Goal: Information Seeking & Learning: Learn about a topic

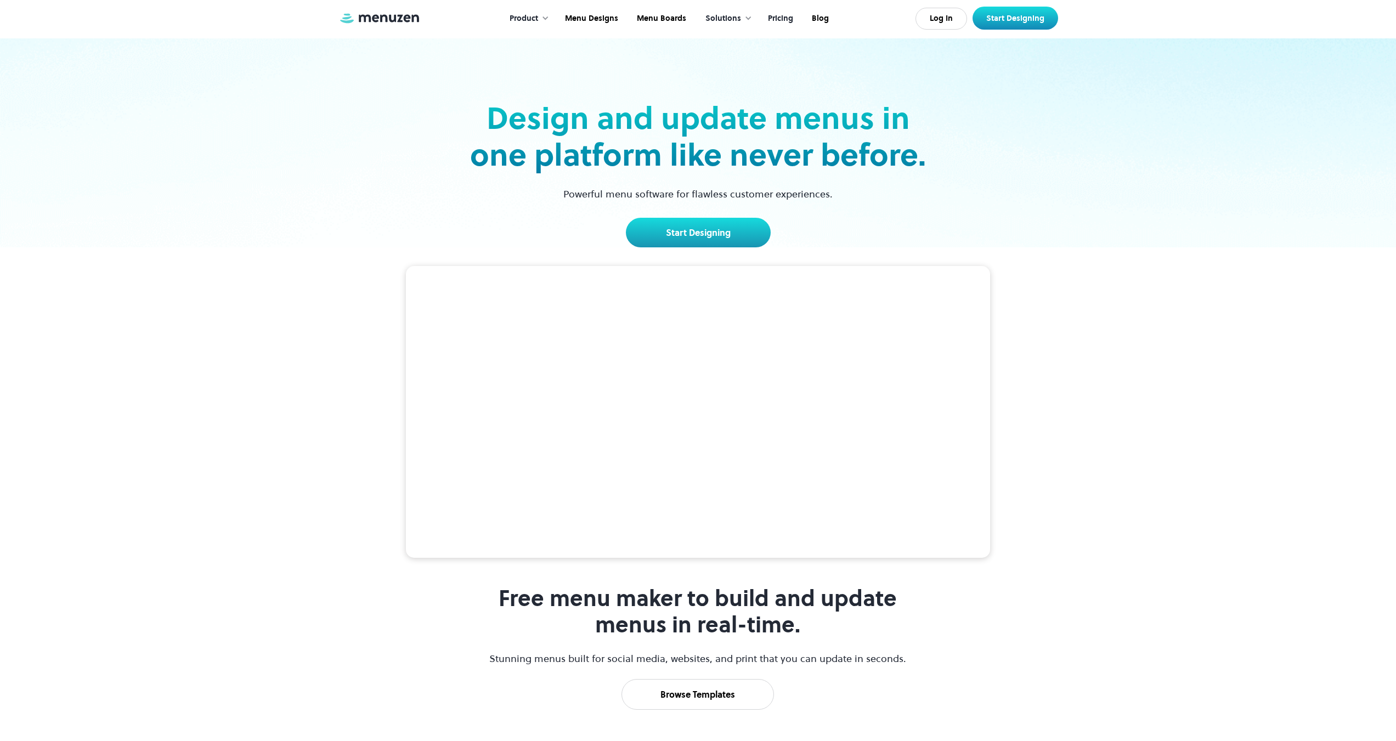
click at [780, 25] on link "Pricing" at bounding box center [780, 19] width 44 height 34
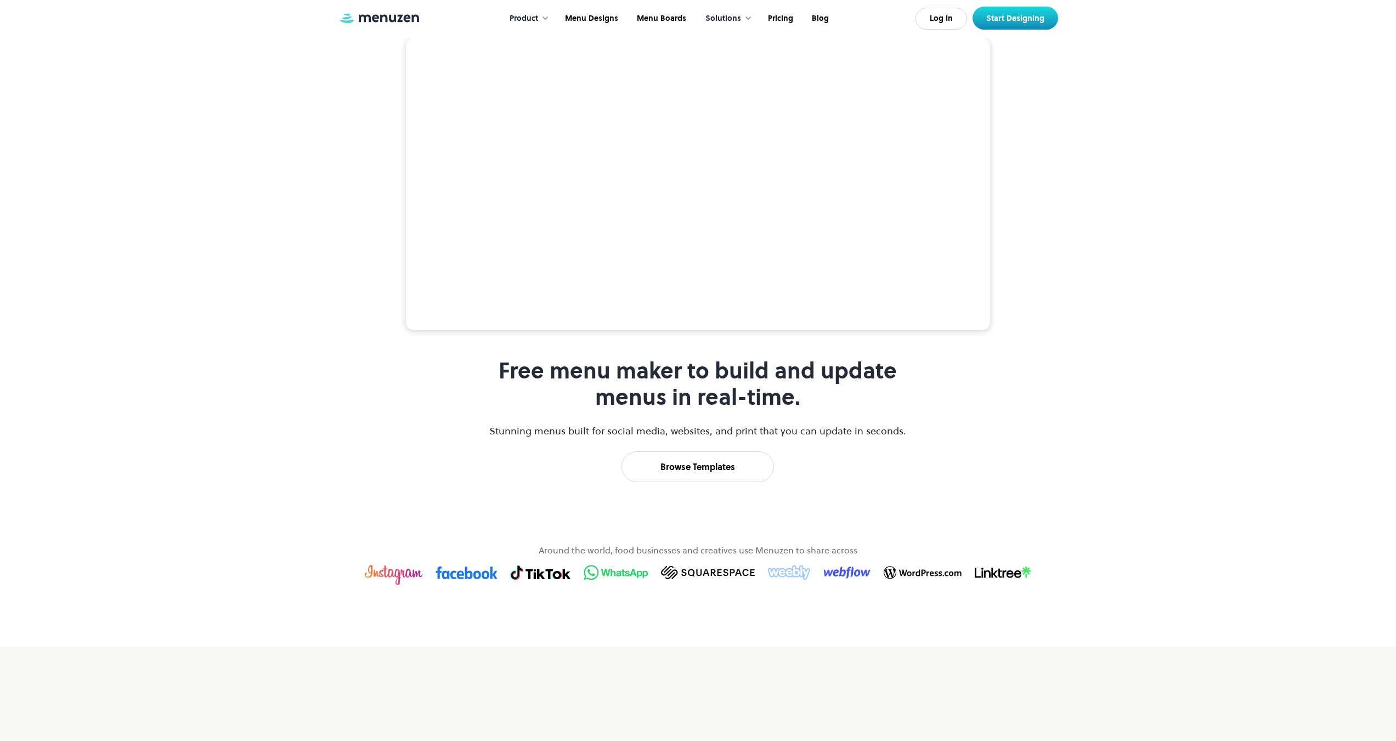
scroll to position [384, 0]
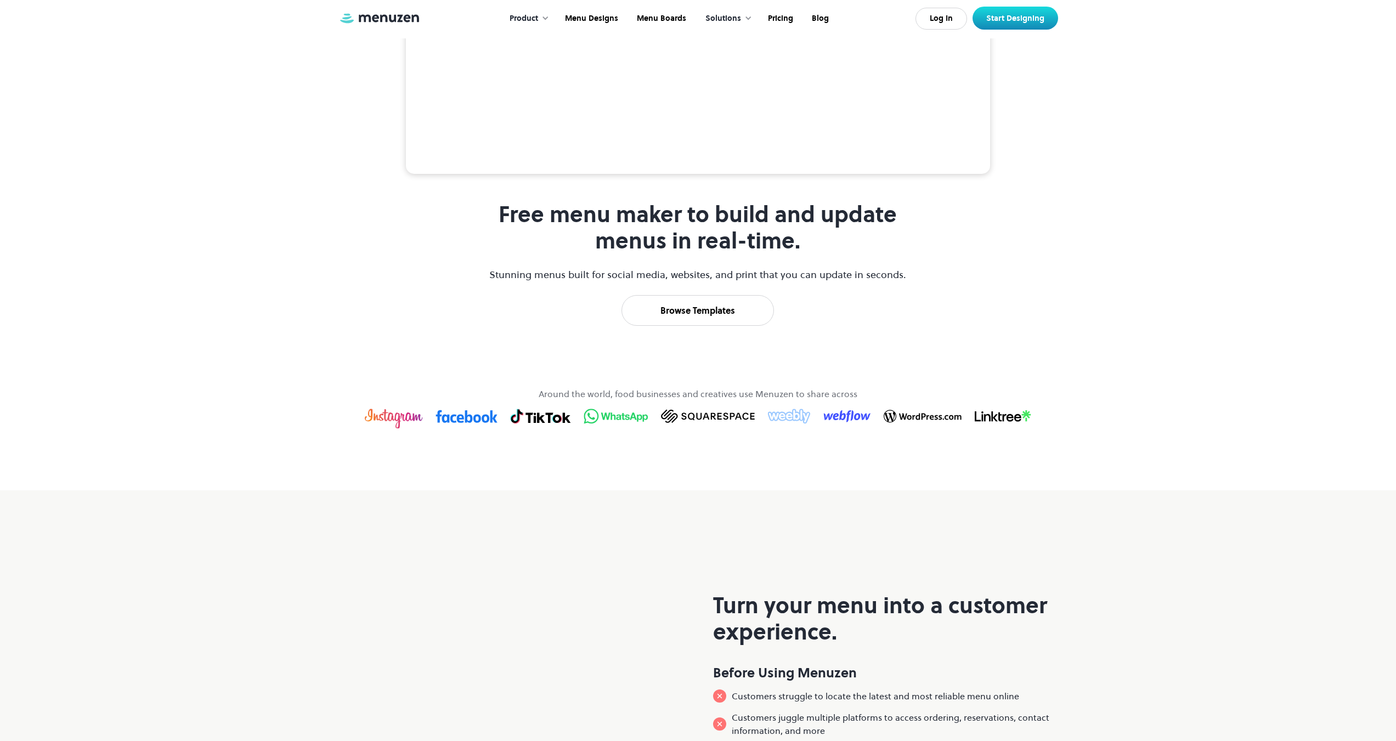
click at [713, 326] on link "Browse Templates" at bounding box center [698, 310] width 153 height 31
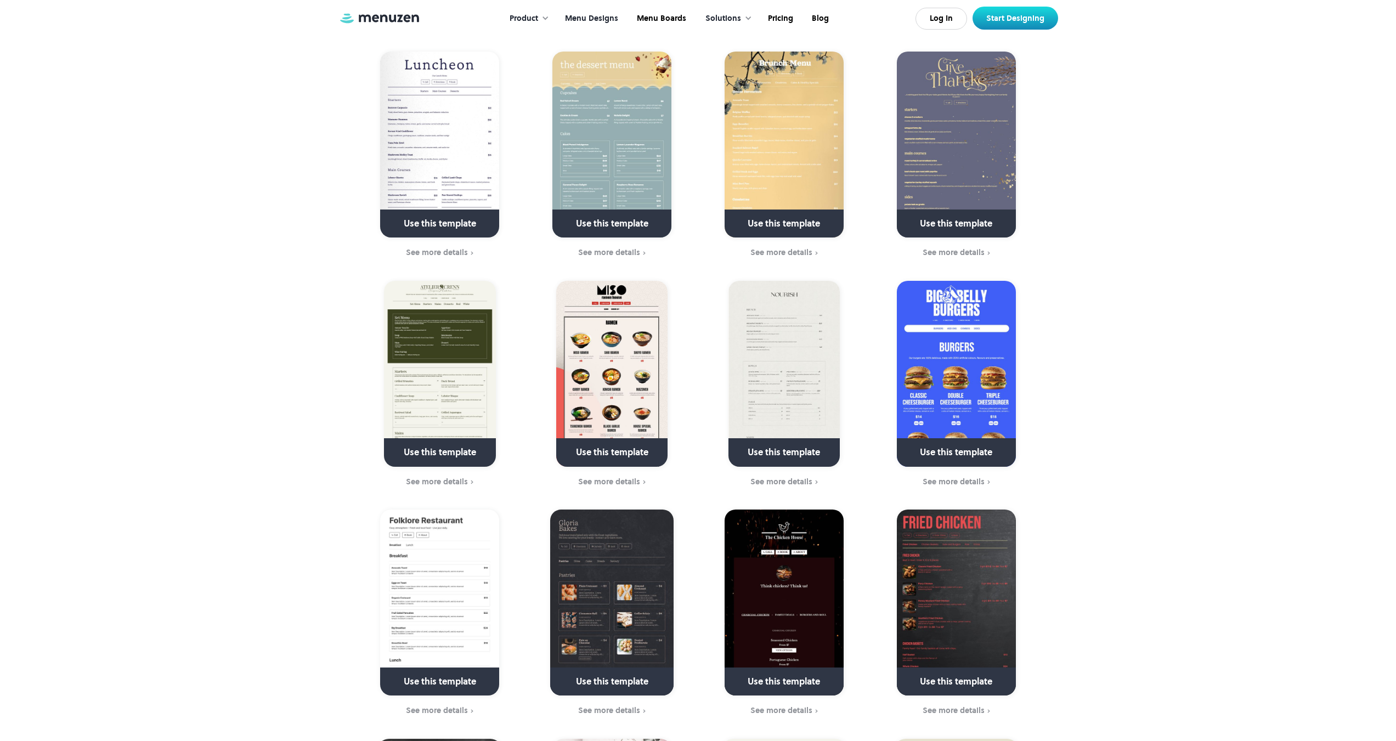
scroll to position [549, 0]
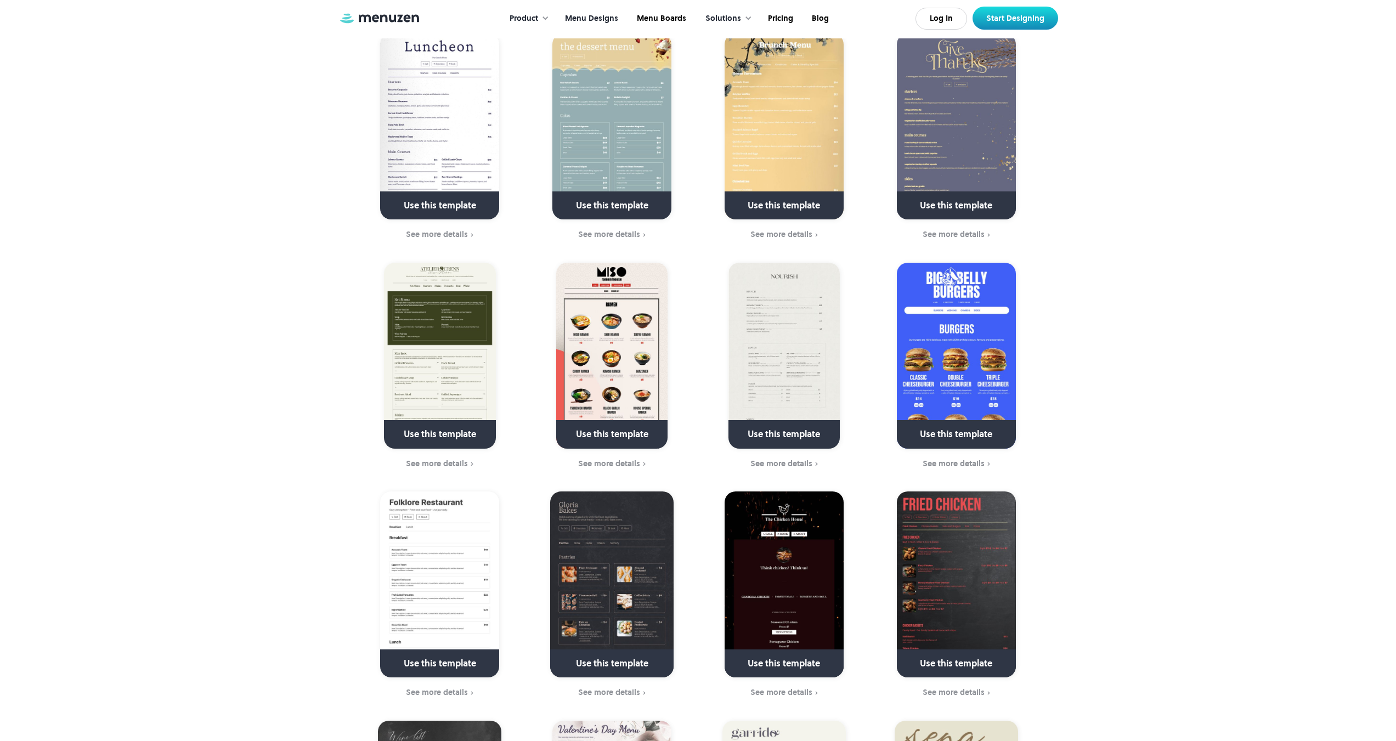
click at [963, 361] on img at bounding box center [956, 356] width 119 height 186
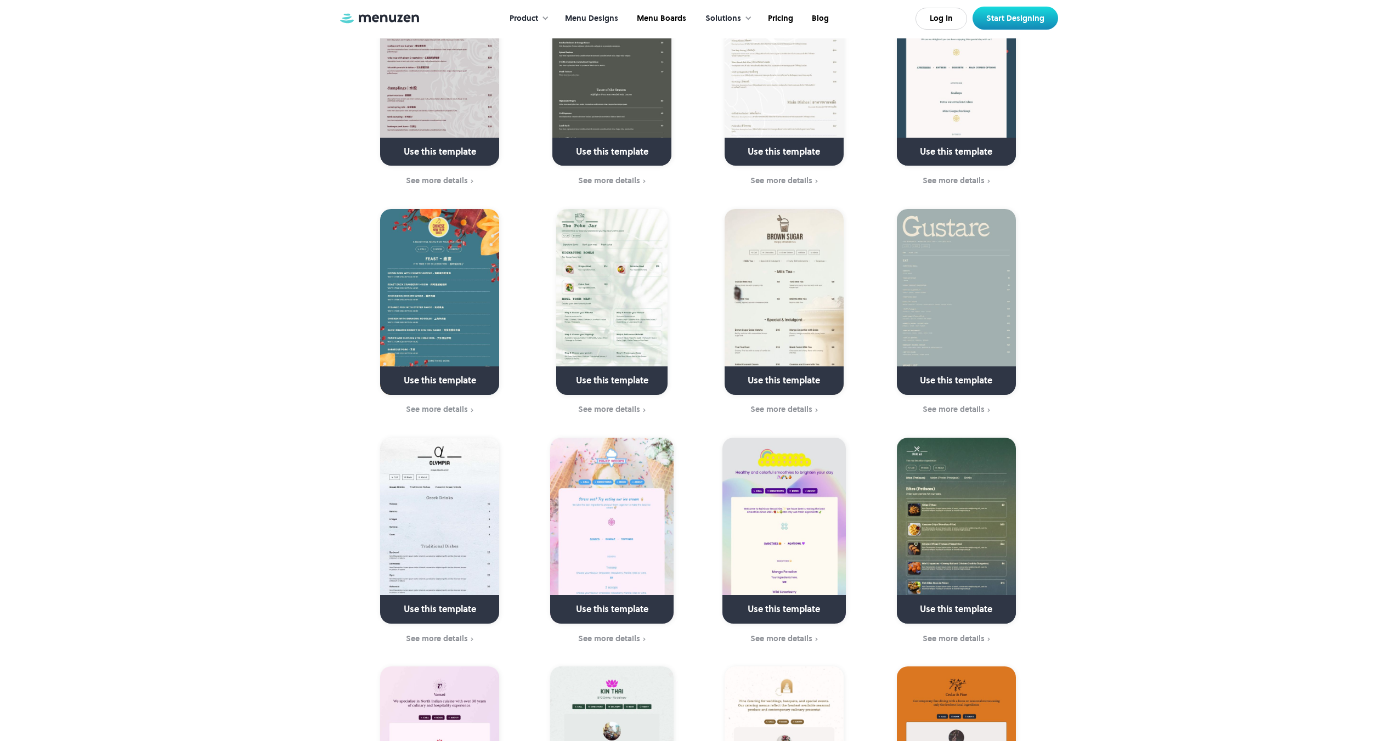
scroll to position [2249, 0]
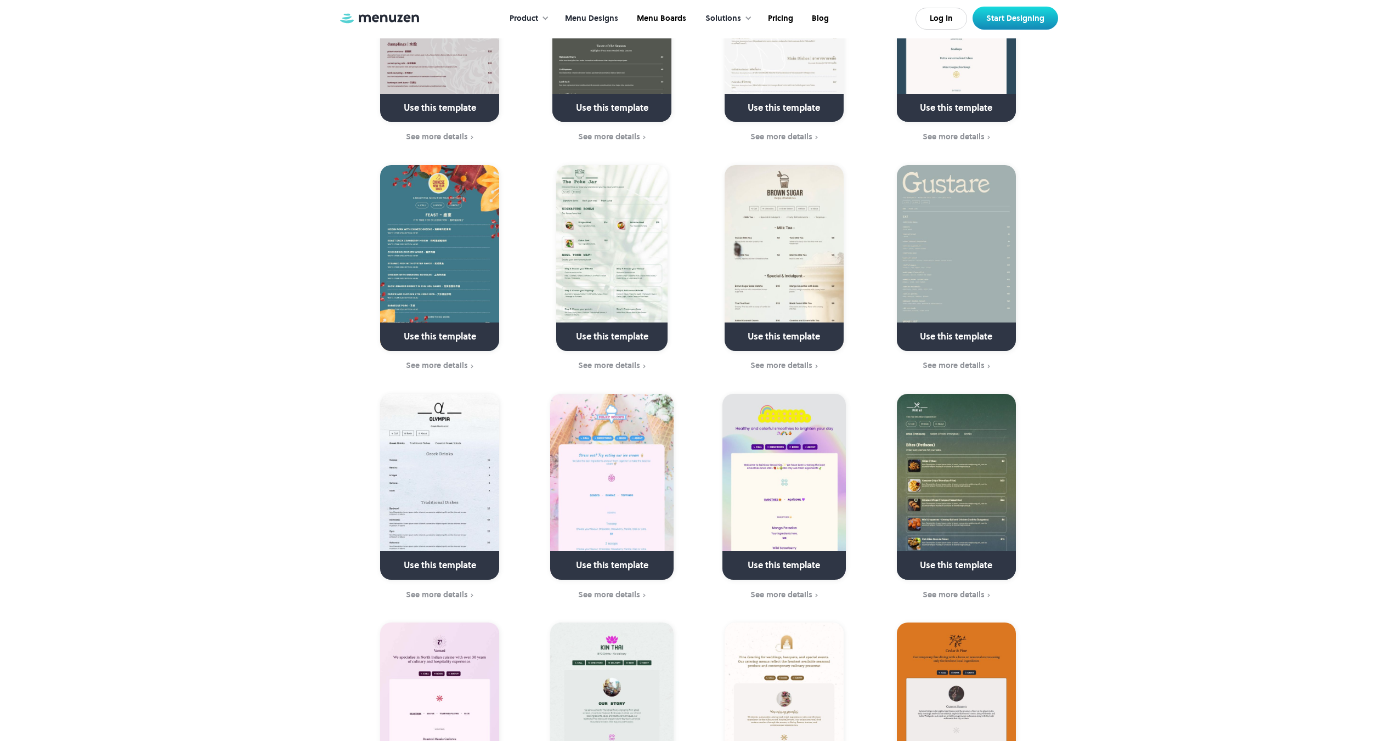
click at [652, 438] on img at bounding box center [611, 487] width 123 height 186
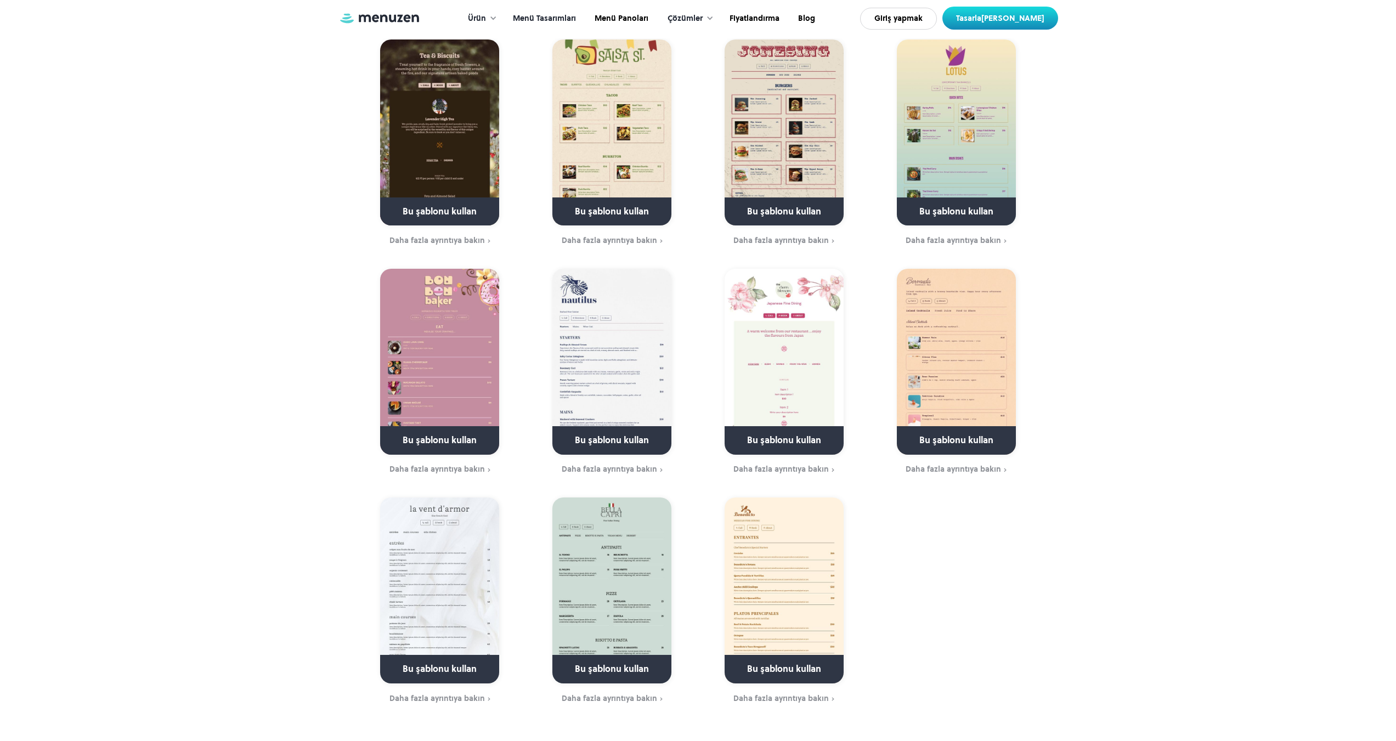
scroll to position [3265, 0]
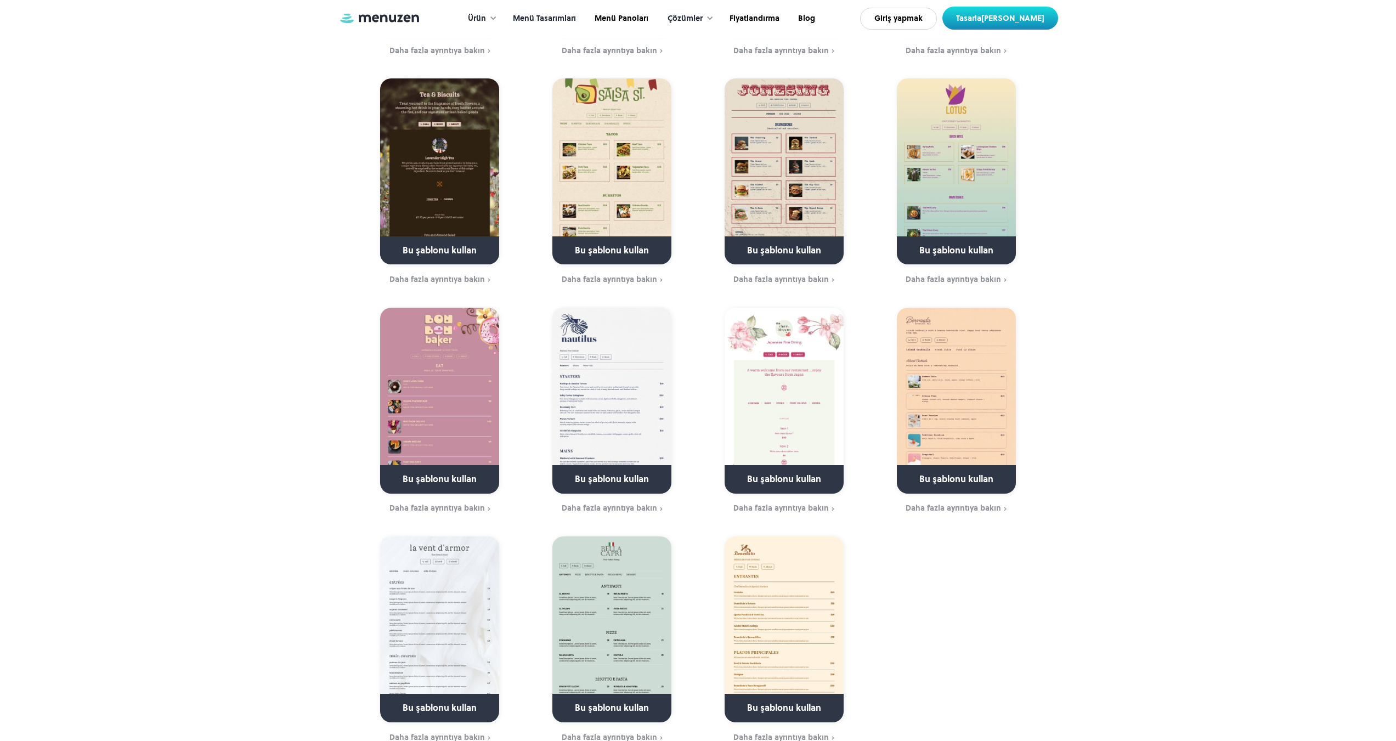
click at [625, 13] on link at bounding box center [612, 26] width 159 height 28
click at [572, 15] on link at bounding box center [612, 26] width 159 height 28
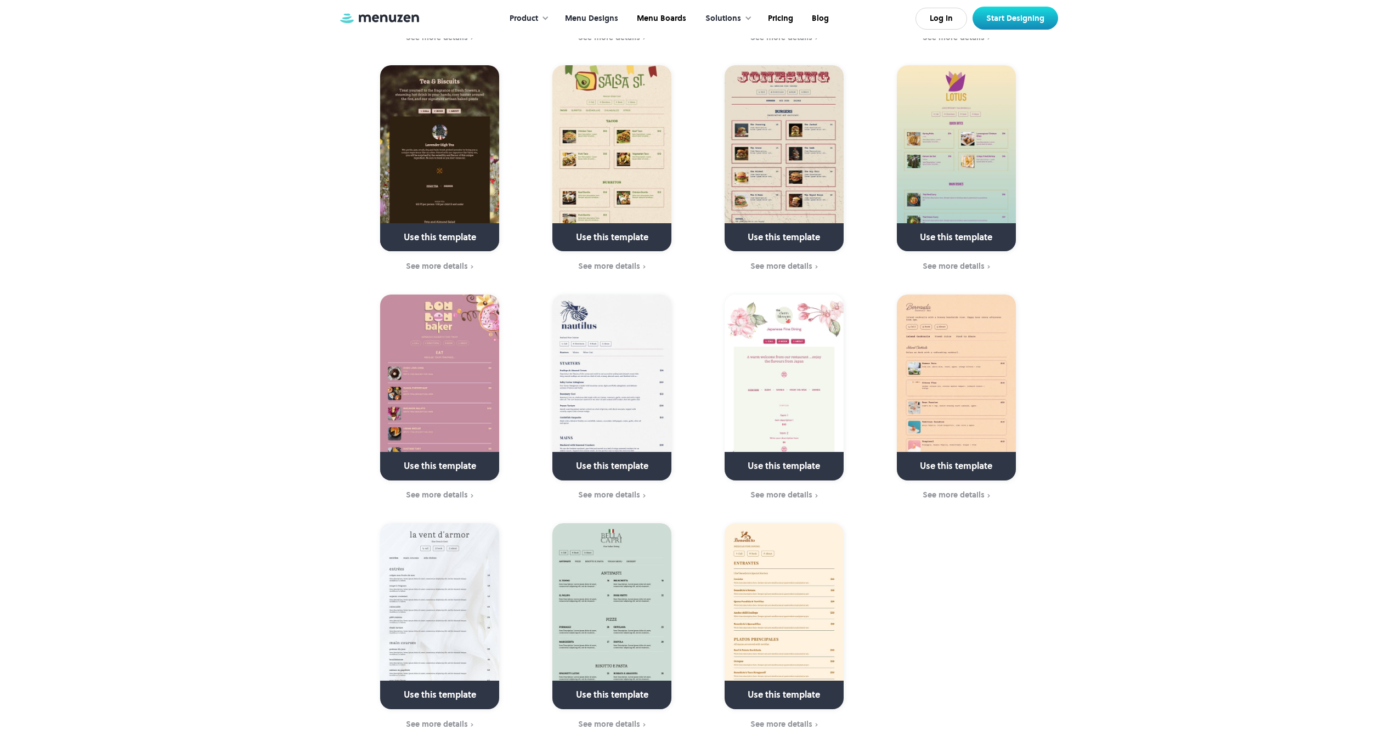
scroll to position [3237, 0]
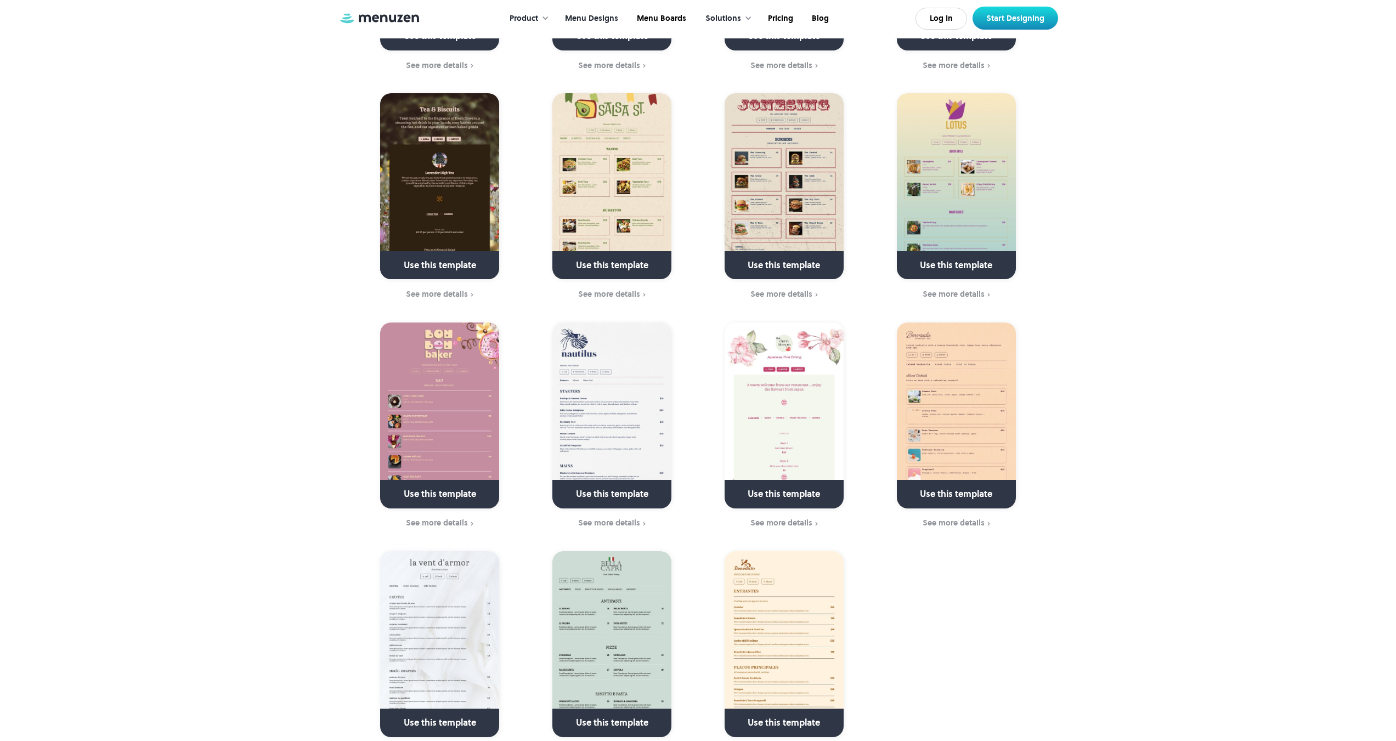
click at [728, 27] on link at bounding box center [784, 41] width 159 height 28
click at [749, 27] on link at bounding box center [784, 41] width 159 height 28
drag, startPoint x: 1097, startPoint y: 115, endPoint x: 1060, endPoint y: 94, distance: 42.3
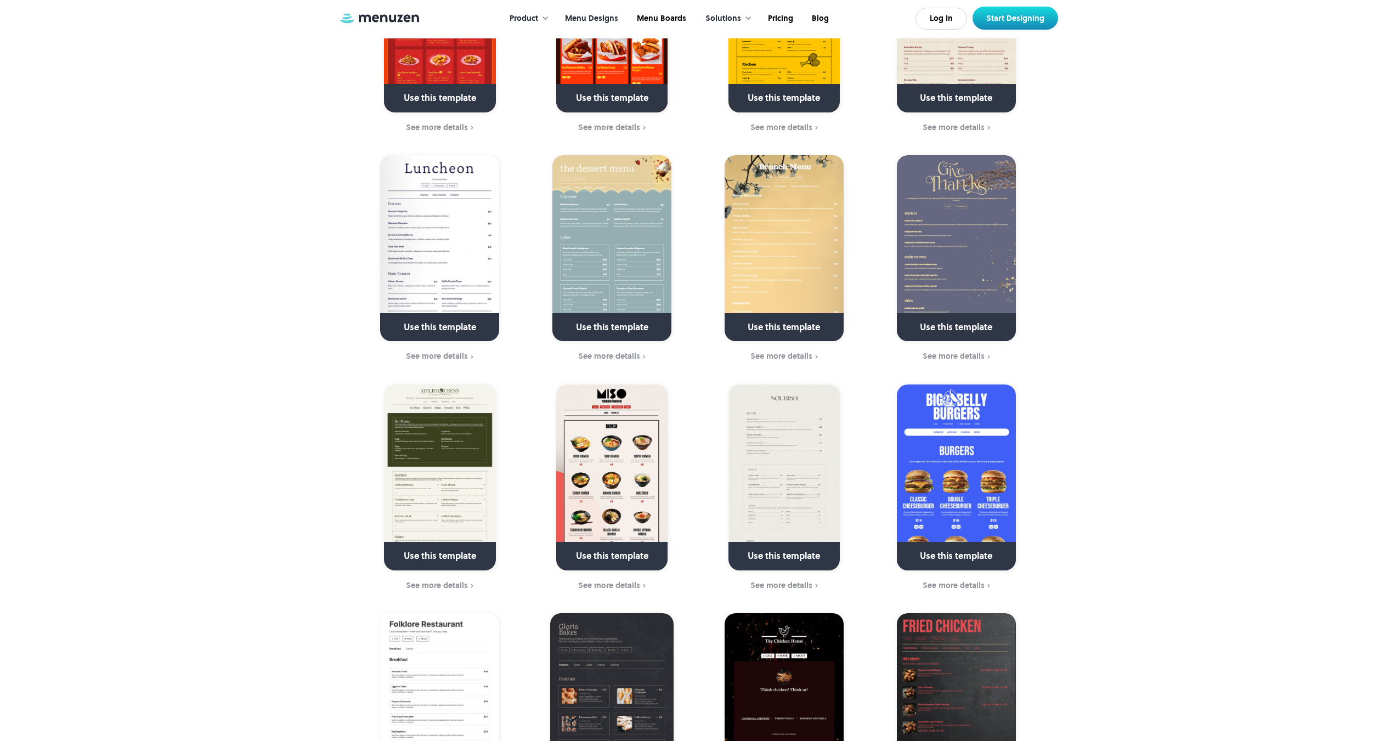
scroll to position [0, 0]
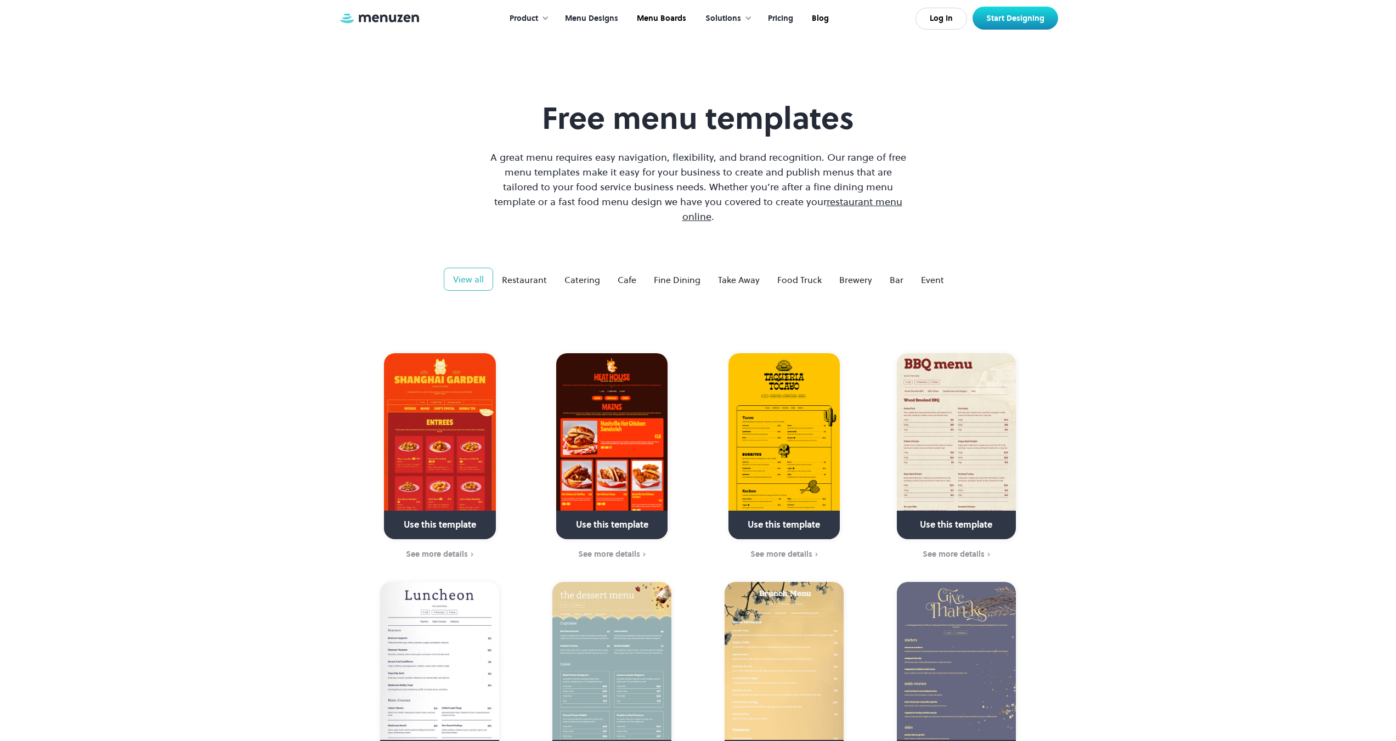
click at [788, 19] on link "Pricing" at bounding box center [780, 19] width 44 height 34
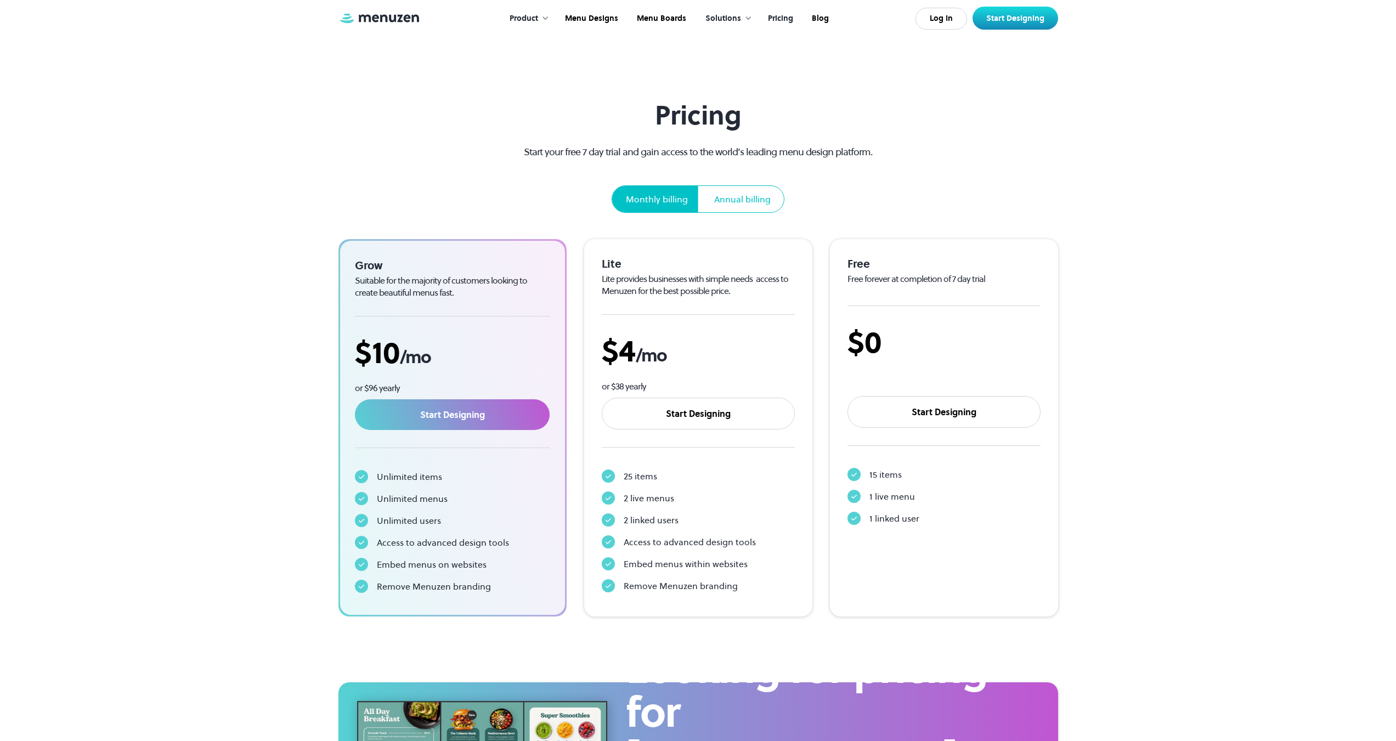
click at [736, 194] on div "Annual billing" at bounding box center [742, 199] width 57 height 13
click at [668, 201] on div "Monthly billing" at bounding box center [657, 199] width 62 height 13
click at [834, 157] on p "Start your free 7 day trial and gain access to the world’s leading menu design …" at bounding box center [698, 151] width 388 height 15
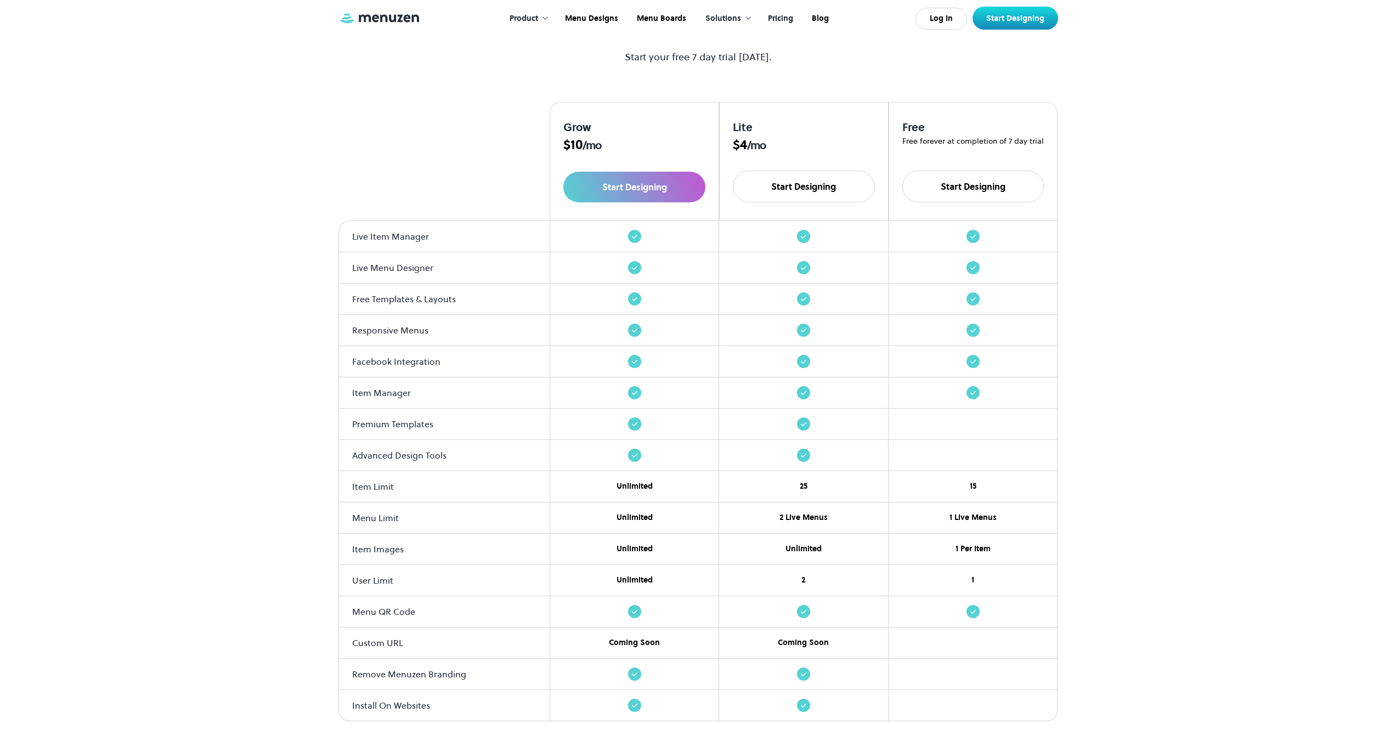
scroll to position [649, 0]
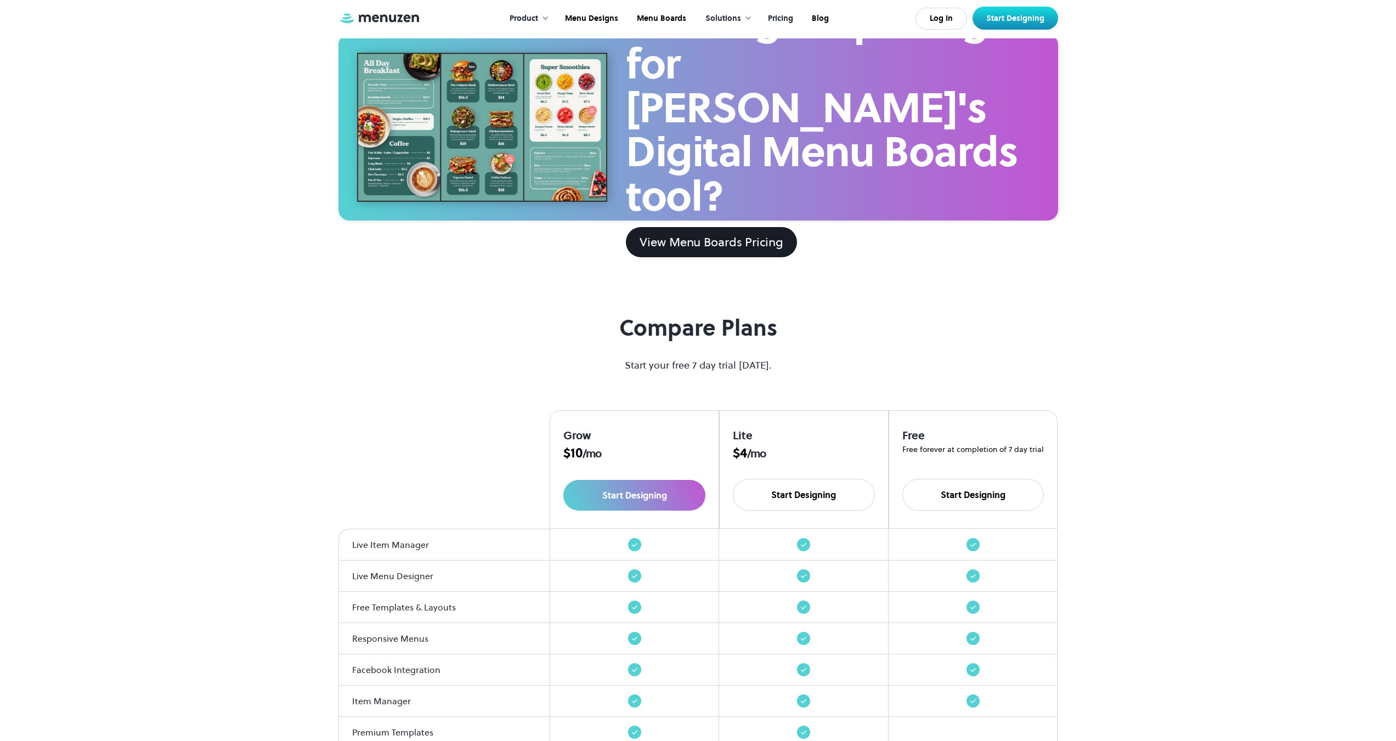
drag, startPoint x: 488, startPoint y: 160, endPoint x: 510, endPoint y: 176, distance: 27.9
click at [505, 174] on div at bounding box center [482, 127] width 251 height 149
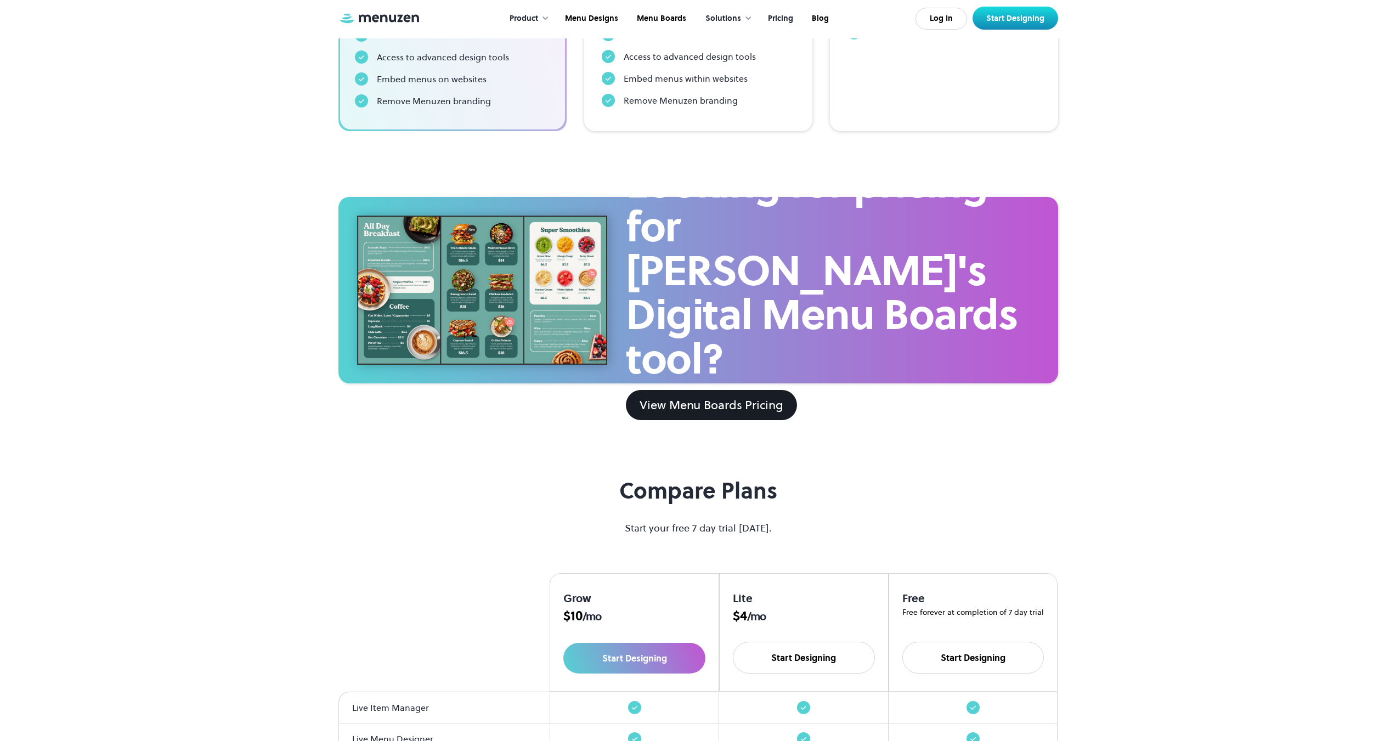
scroll to position [374, 0]
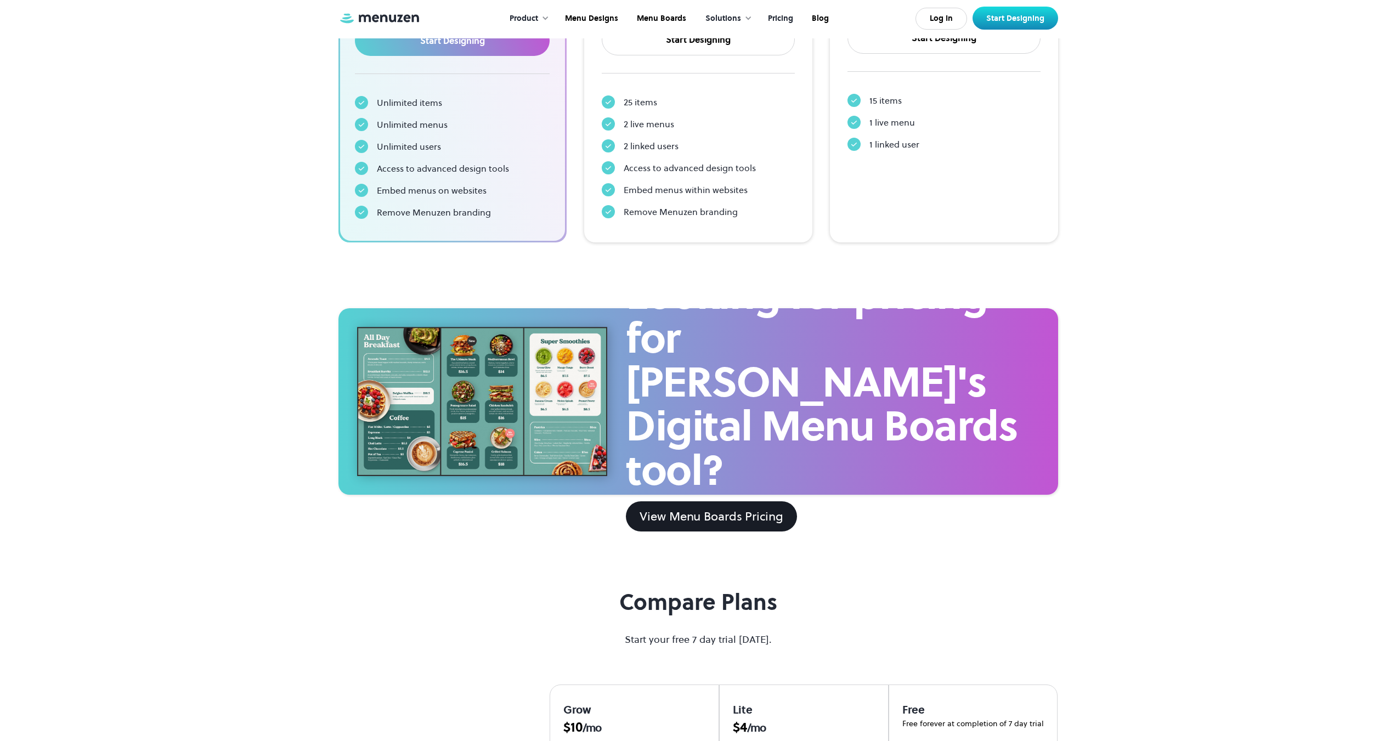
click at [734, 309] on h2 "Looking for pricing for Menuzen's Digital Menu Boards tool?" at bounding box center [828, 382] width 404 height 220
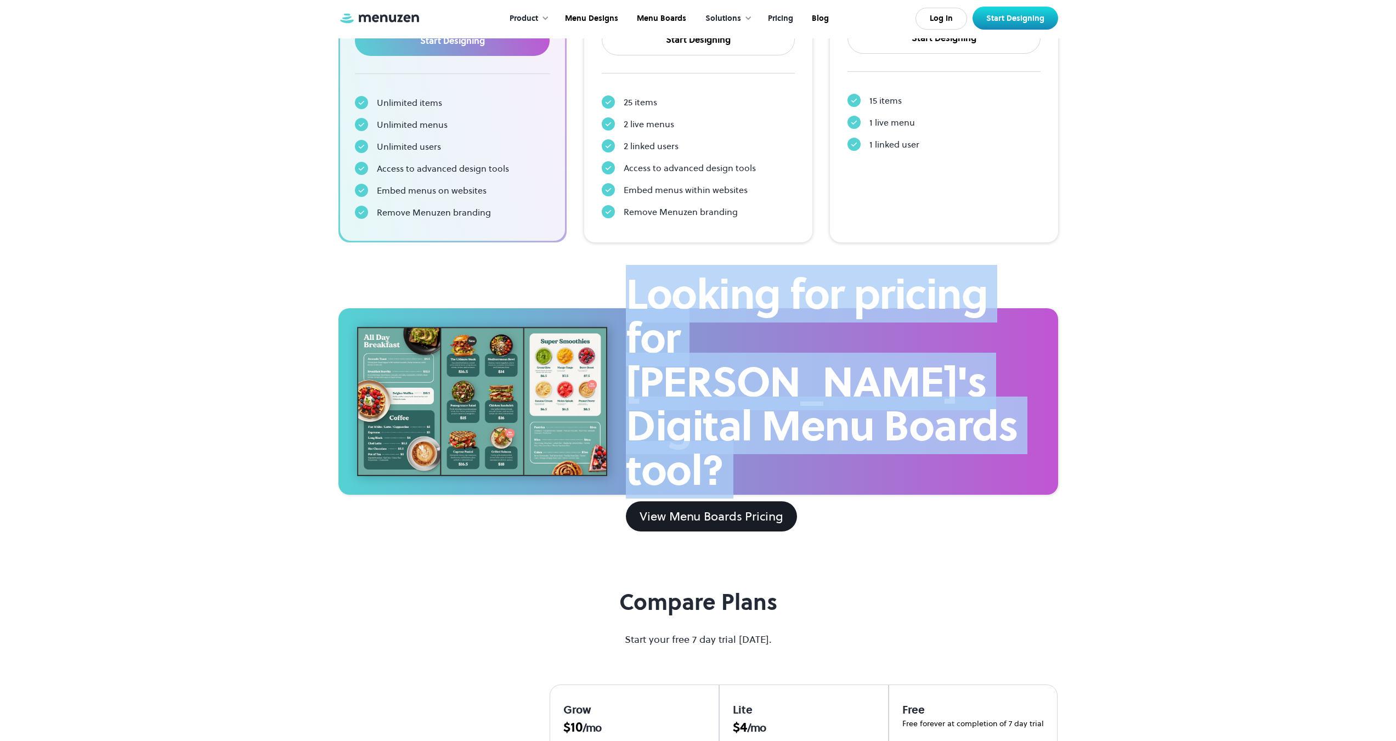
drag, startPoint x: 734, startPoint y: 309, endPoint x: 828, endPoint y: 463, distance: 180.0
click at [828, 463] on h2 "Looking for pricing for Menuzen's Digital Menu Boards tool?" at bounding box center [828, 382] width 404 height 220
click at [731, 508] on div "View Menu Boards Pricing" at bounding box center [711, 517] width 143 height 18
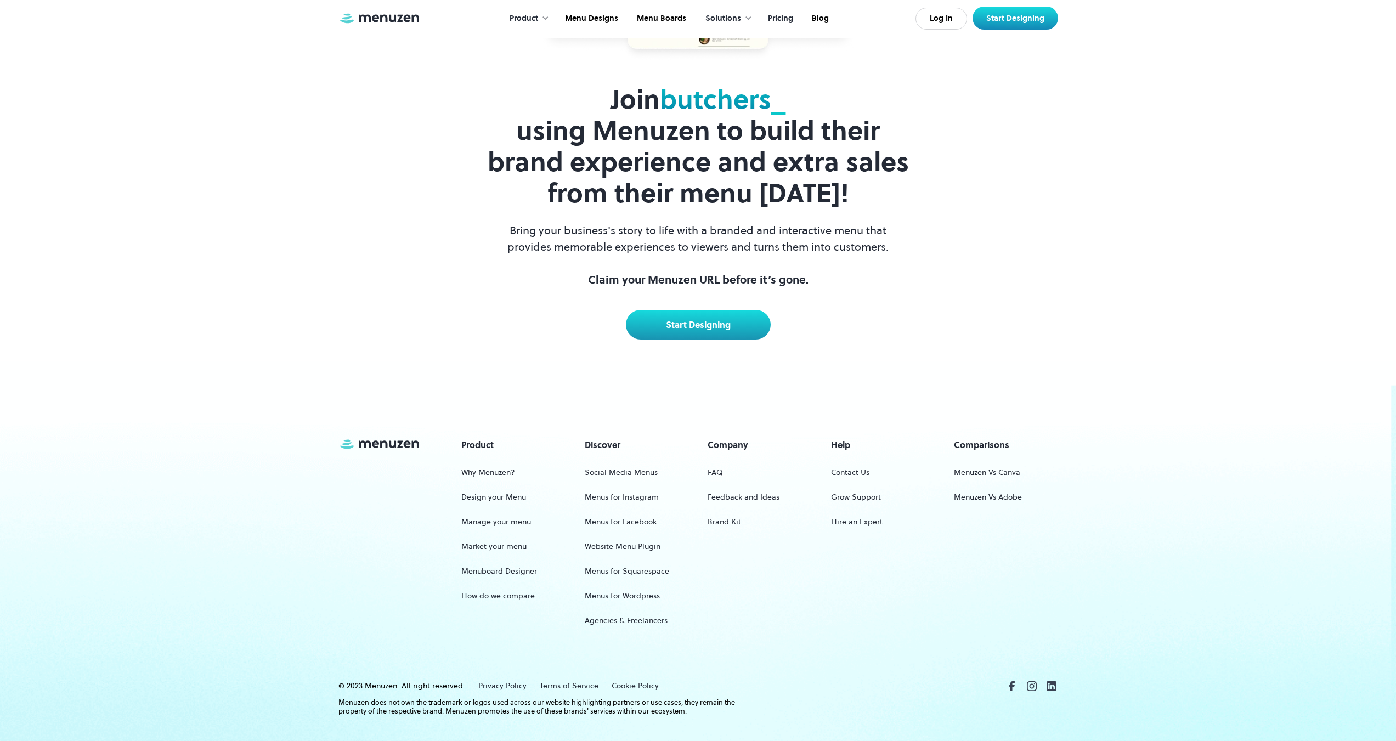
scroll to position [2567, 0]
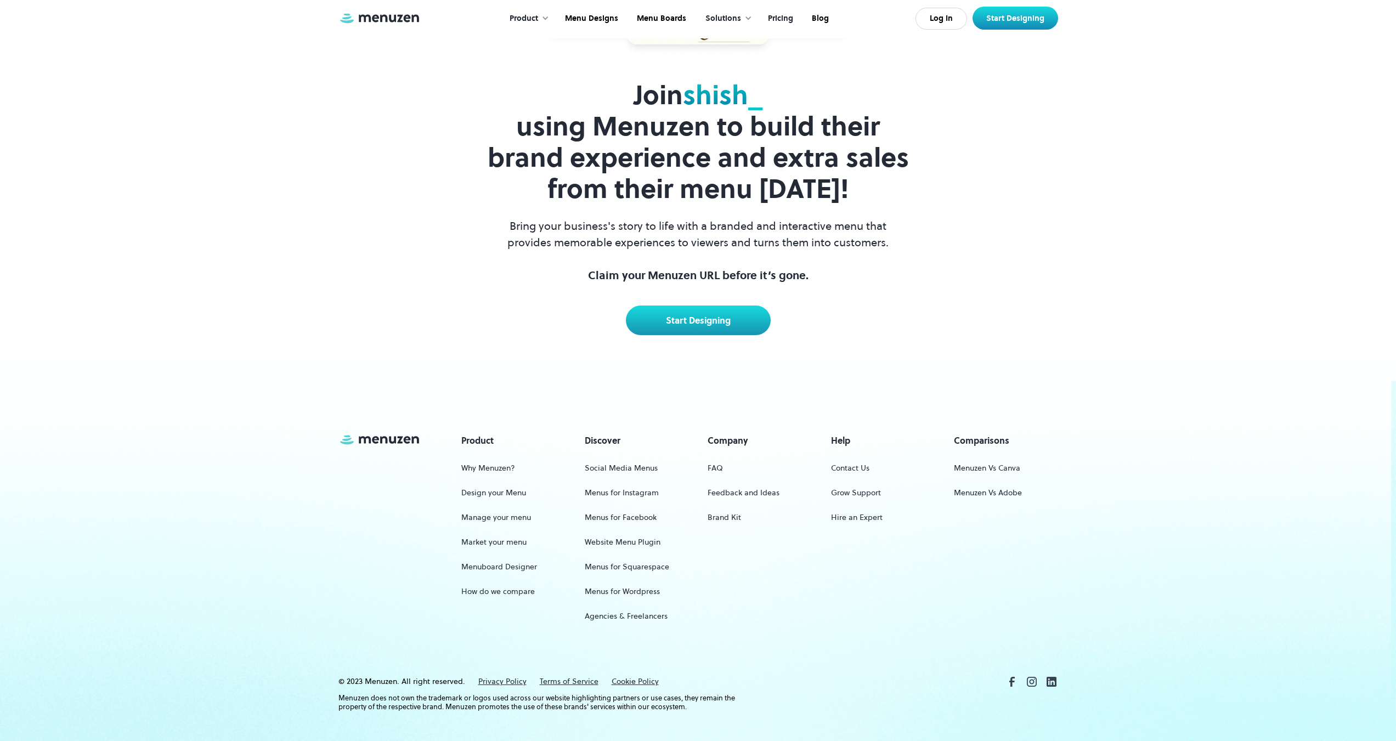
click at [628, 532] on link "Website Menu Plugin" at bounding box center [623, 542] width 76 height 20
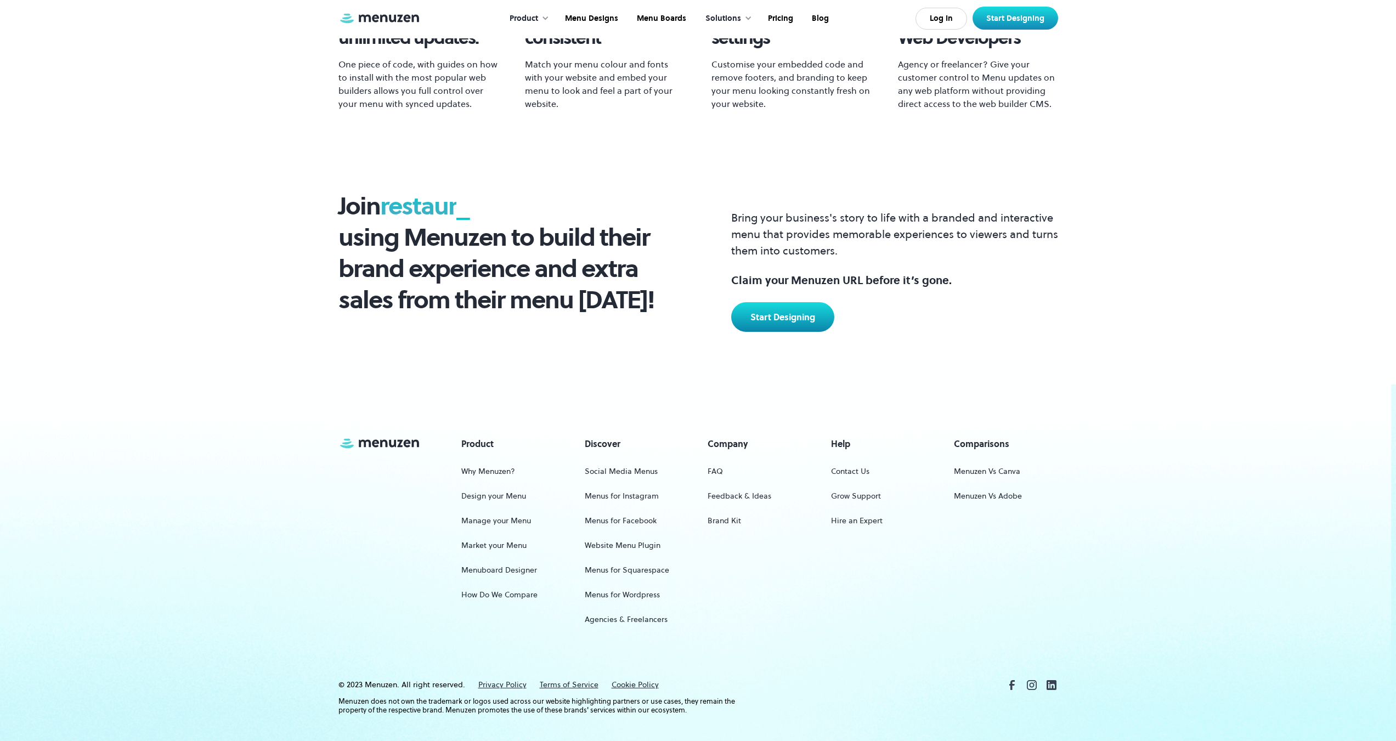
scroll to position [521, 0]
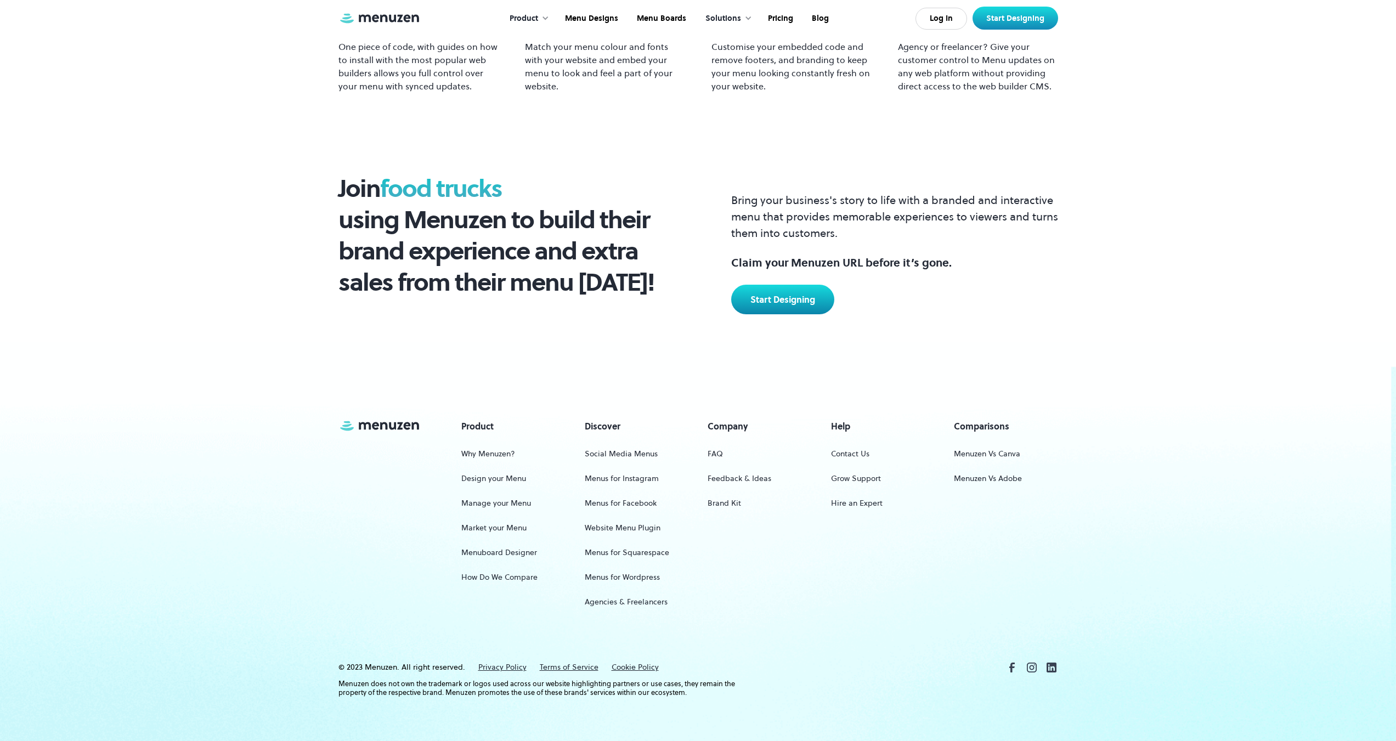
click at [512, 526] on link "Market your Menu" at bounding box center [493, 528] width 65 height 20
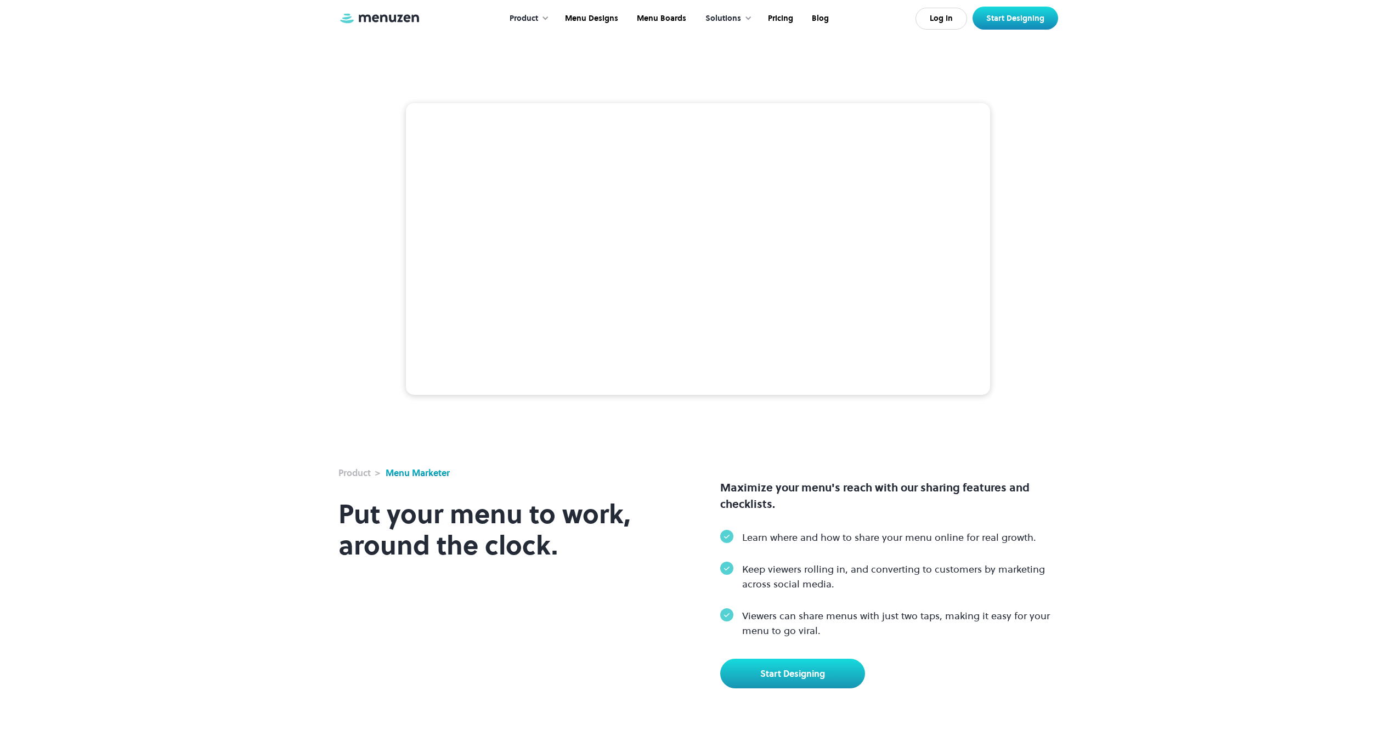
drag, startPoint x: 732, startPoint y: 302, endPoint x: 816, endPoint y: 398, distance: 127.9
click at [816, 396] on video at bounding box center [698, 249] width 584 height 292
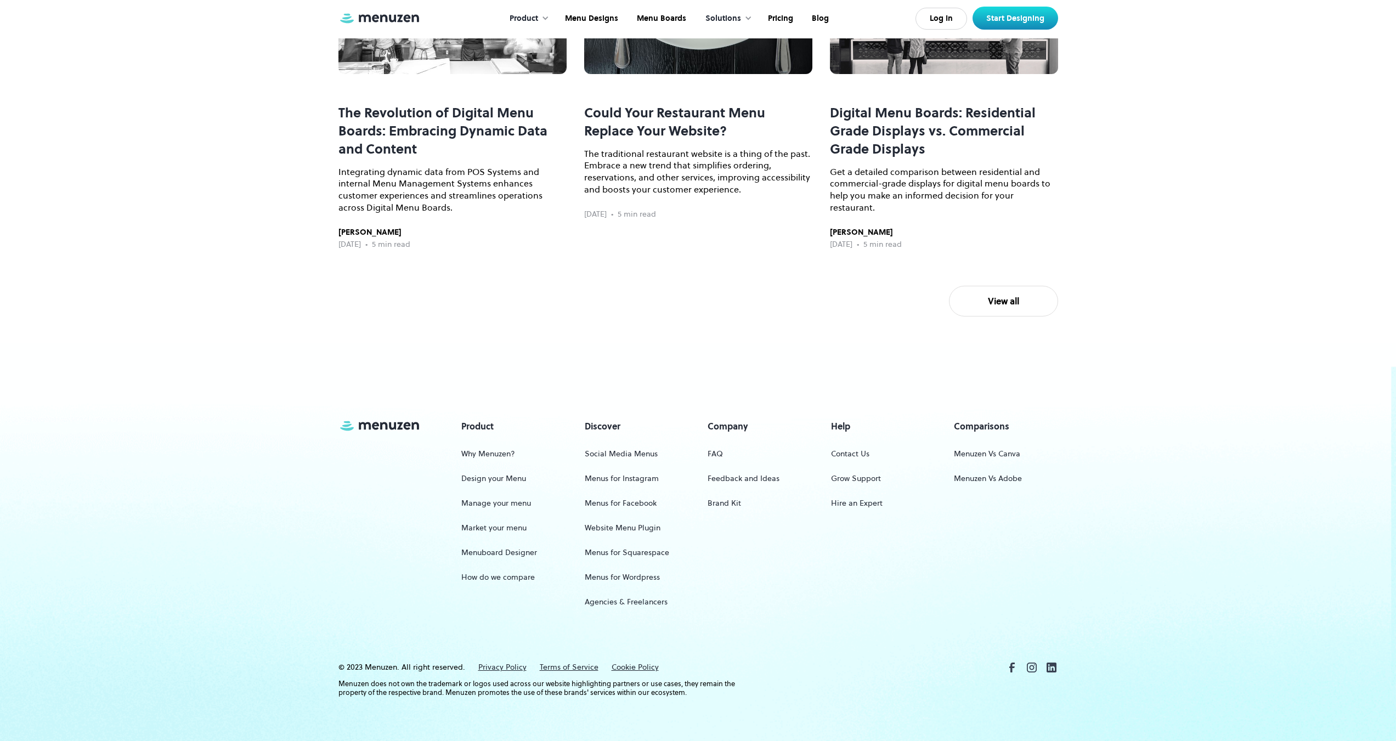
scroll to position [2875, 0]
click at [978, 450] on link "Menuzen Vs Canva" at bounding box center [987, 454] width 66 height 20
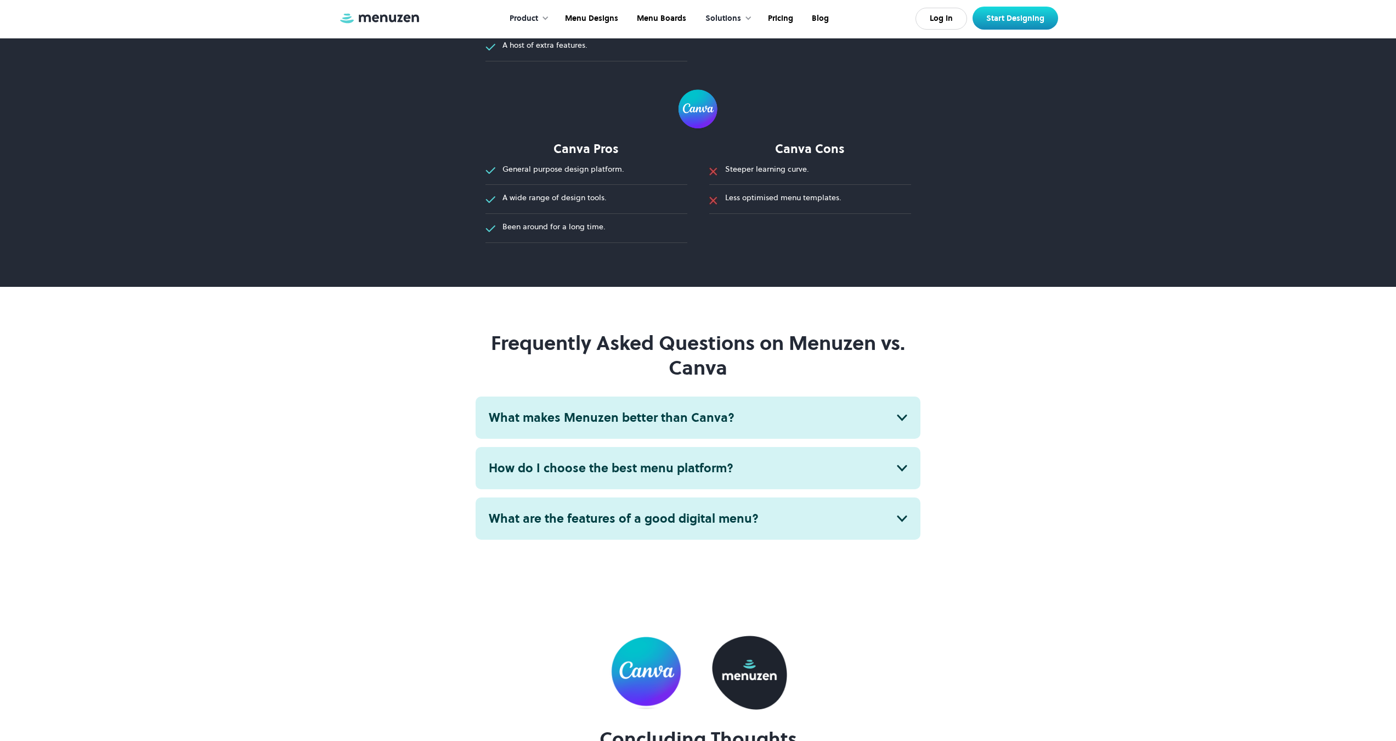
scroll to position [4599, 0]
